Goal: Navigation & Orientation: Find specific page/section

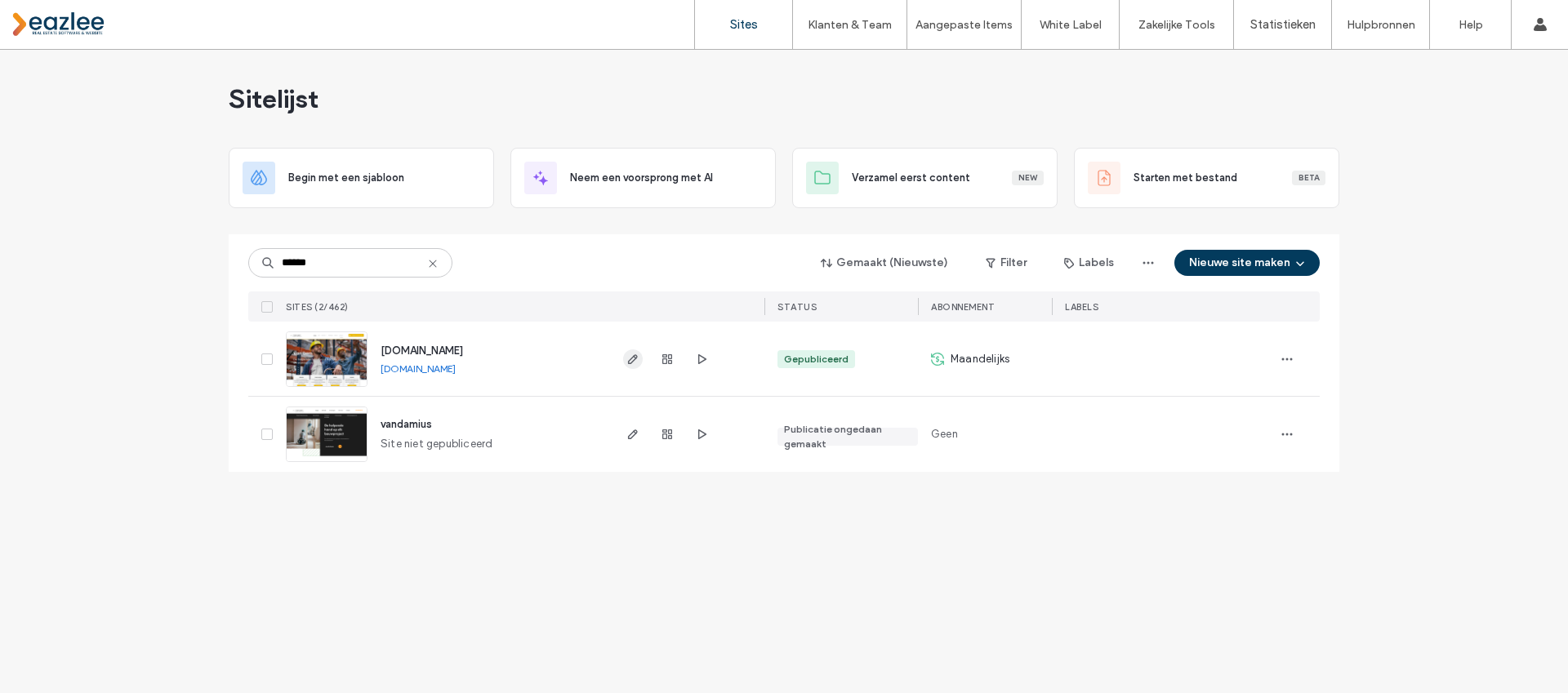
type input "******"
click at [639, 360] on icon "button" at bounding box center [632, 359] width 13 height 13
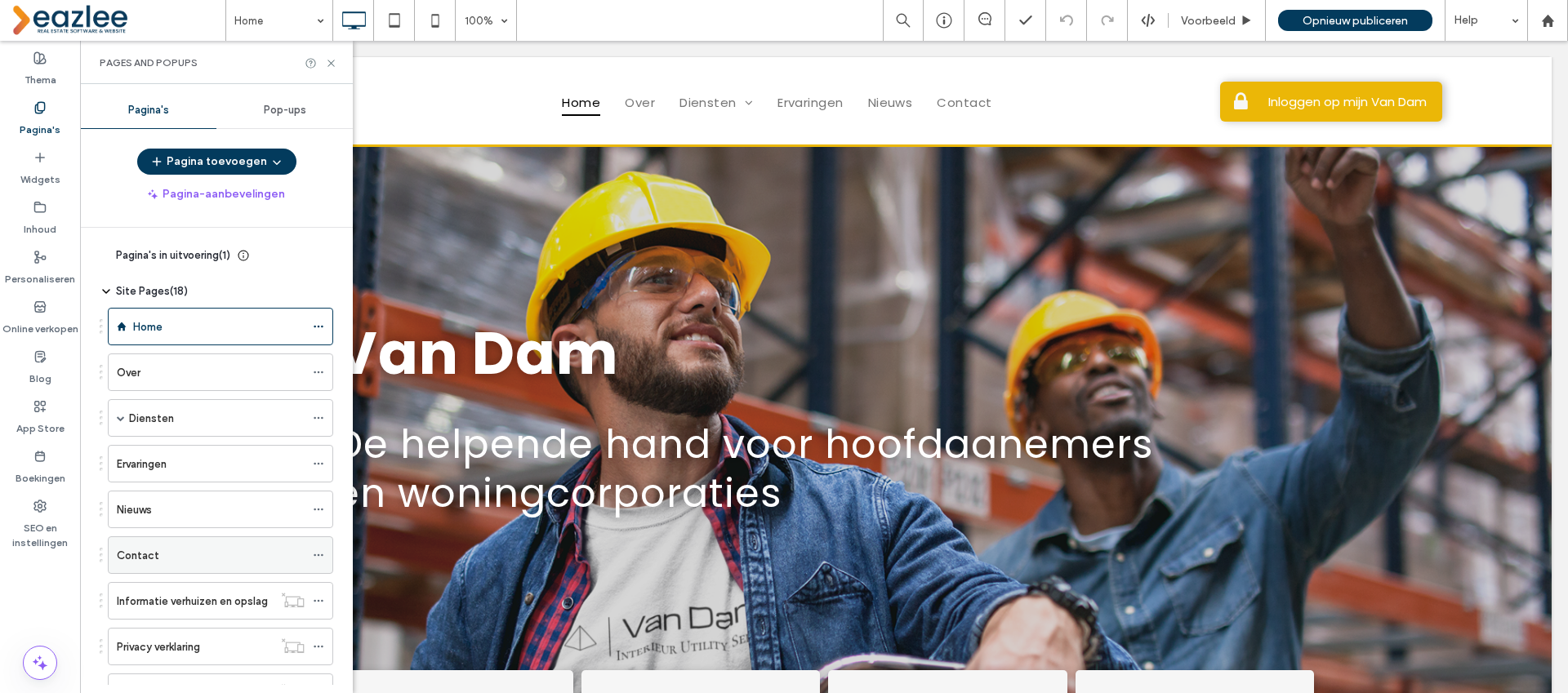
scroll to position [158, 0]
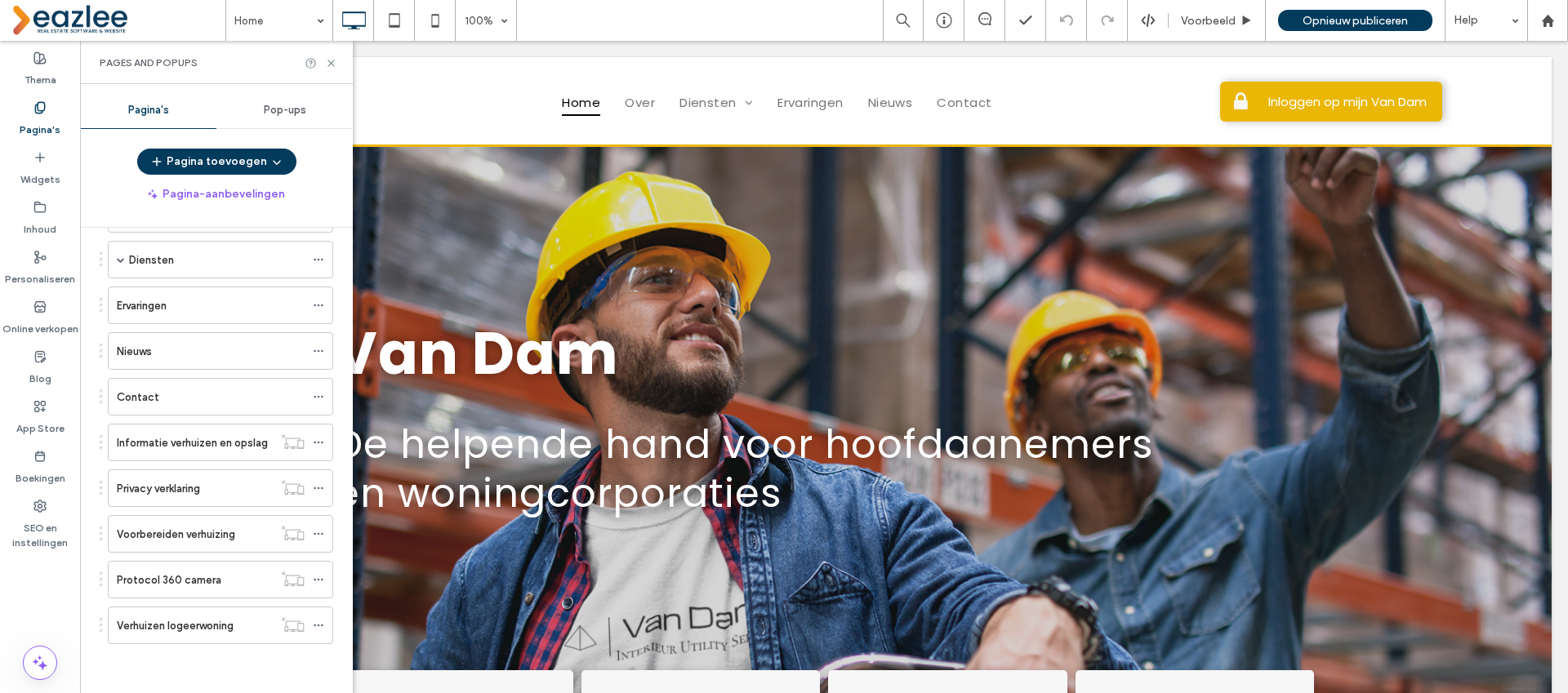
click at [212, 623] on label "Verhuizen logeerwoning" at bounding box center [175, 625] width 116 height 28
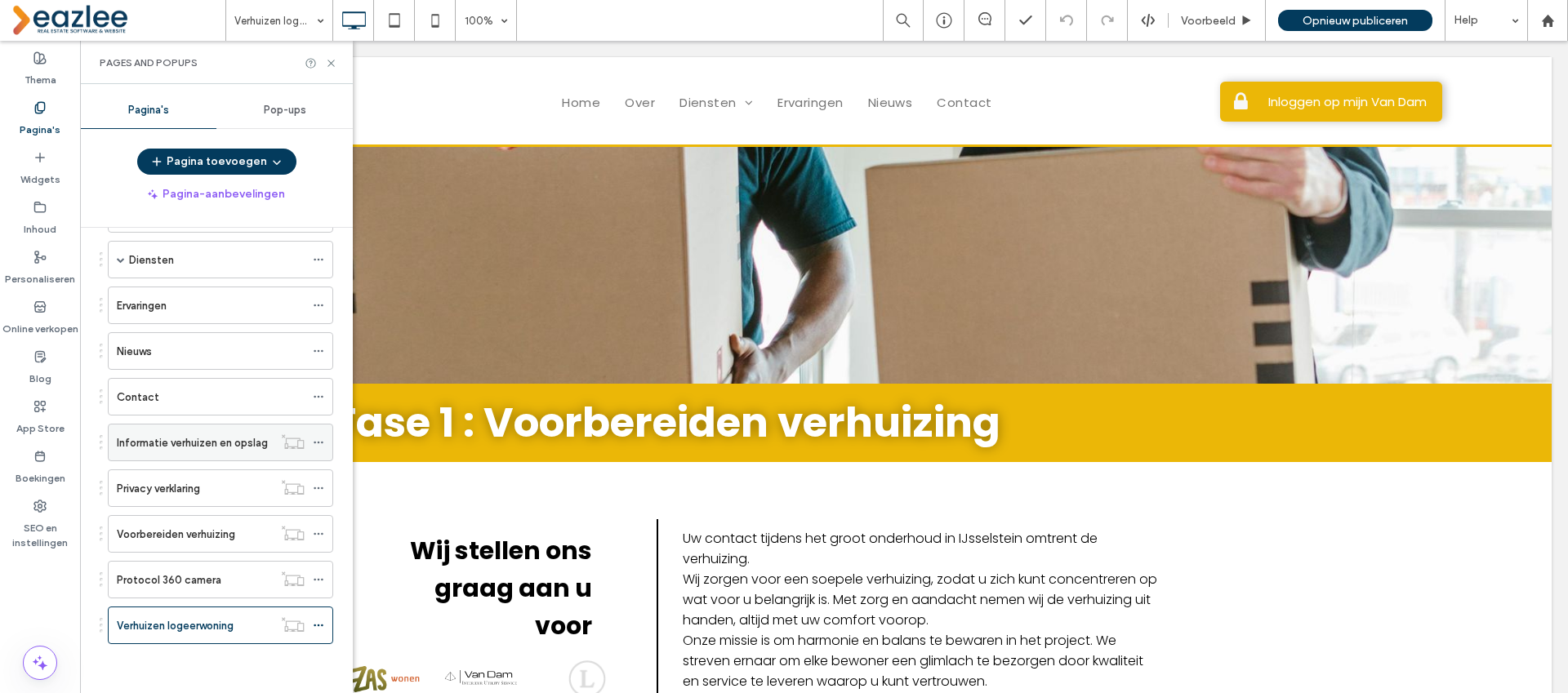
click at [222, 439] on label "Informatie verhuizen en opslag" at bounding box center [192, 442] width 151 height 28
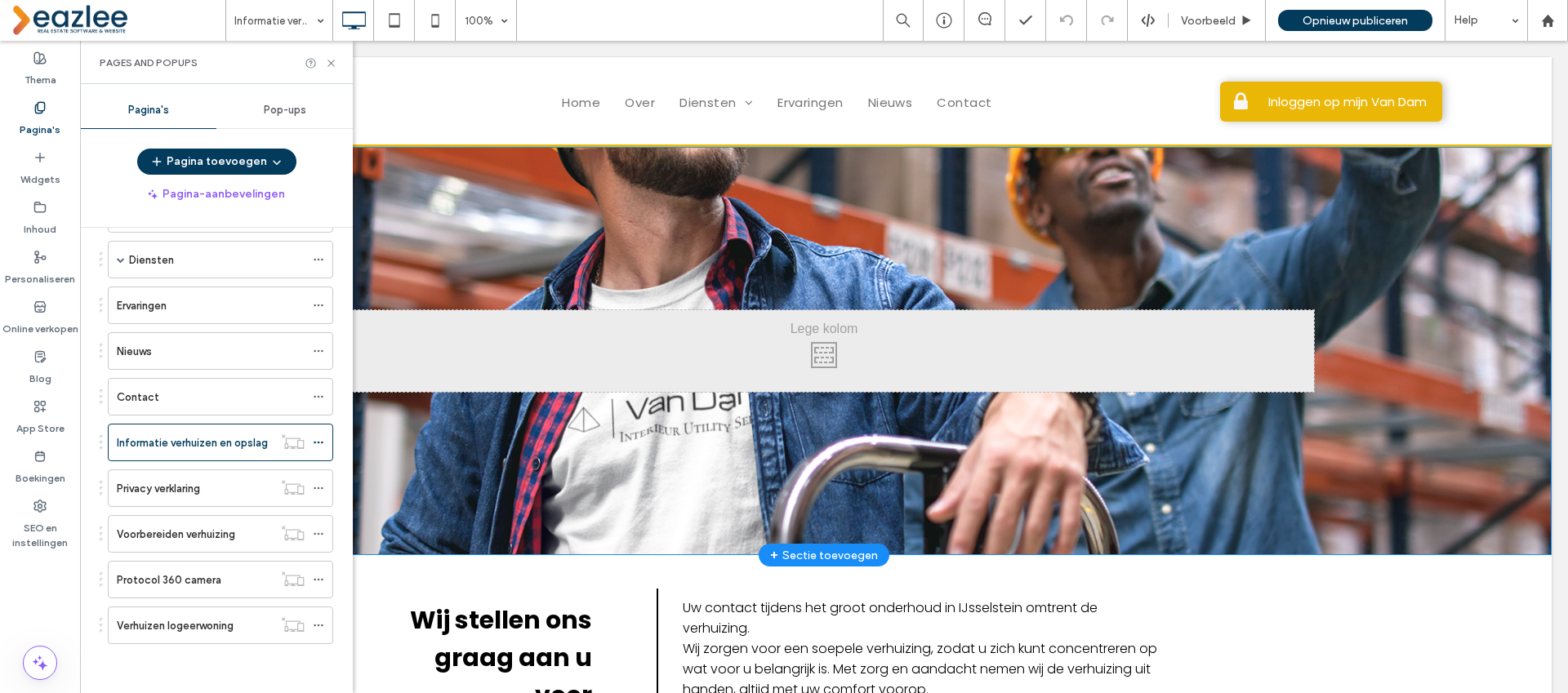
scroll to position [5, 0]
